Goal: Transaction & Acquisition: Obtain resource

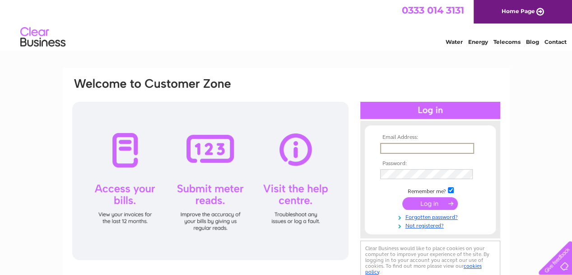
click at [410, 147] on input "text" at bounding box center [427, 148] width 94 height 11
type input "[EMAIL_ADDRESS][DOMAIN_NAME]"
click at [433, 201] on input "submit" at bounding box center [430, 203] width 56 height 13
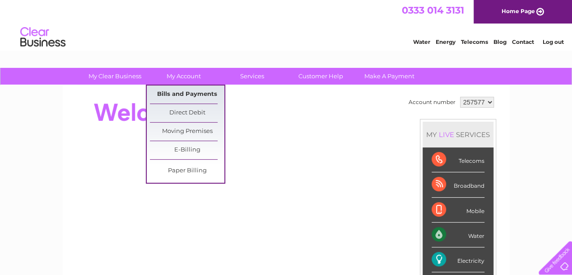
click at [178, 93] on link "Bills and Payments" at bounding box center [187, 94] width 75 height 18
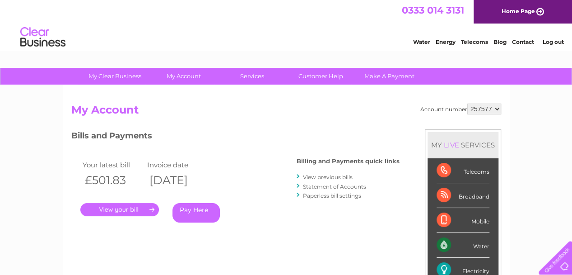
click at [312, 176] on link "View previous bills" at bounding box center [328, 176] width 50 height 7
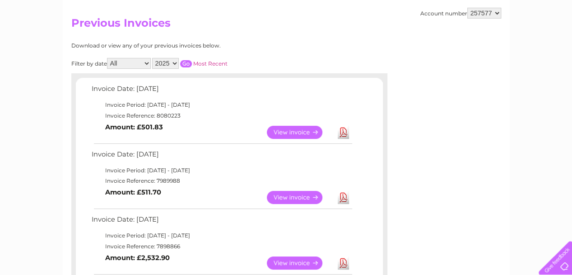
scroll to position [90, 0]
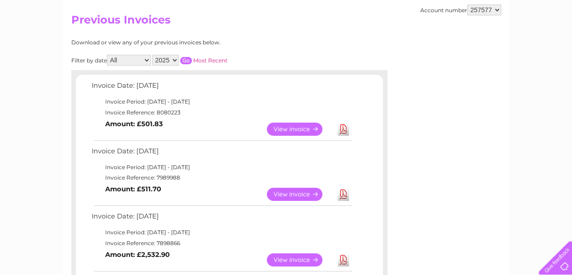
click at [291, 194] on link "View" at bounding box center [300, 193] width 66 height 13
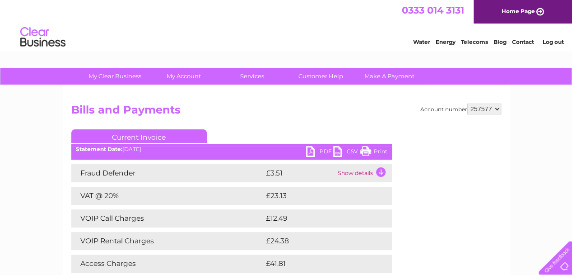
click at [367, 149] on link "Print" at bounding box center [373, 152] width 27 height 13
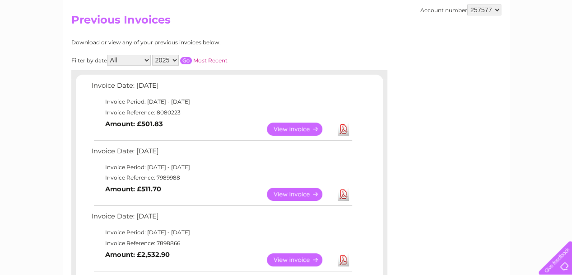
click at [287, 126] on link "View" at bounding box center [300, 128] width 66 height 13
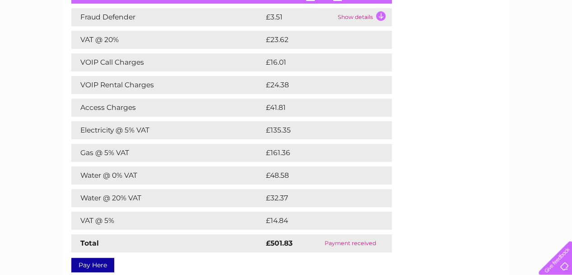
scroll to position [168, 0]
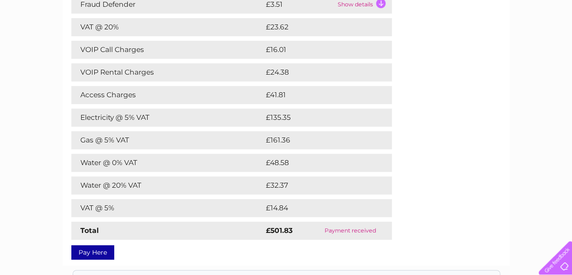
click at [394, 123] on div "Account number 257577 Bills and Payments Current Invoice PDF CSV Print" at bounding box center [286, 95] width 430 height 321
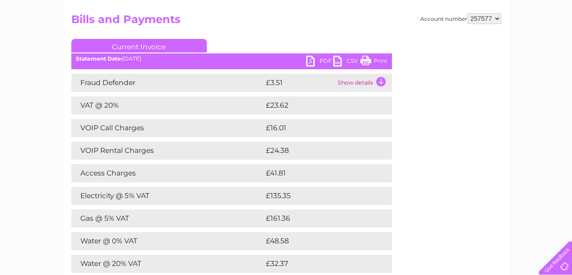
scroll to position [84, 0]
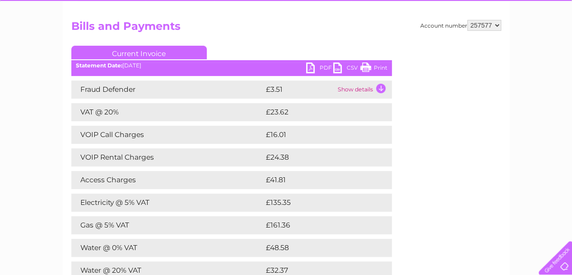
click at [313, 66] on link "PDF" at bounding box center [319, 68] width 27 height 13
